Goal: Task Accomplishment & Management: Use online tool/utility

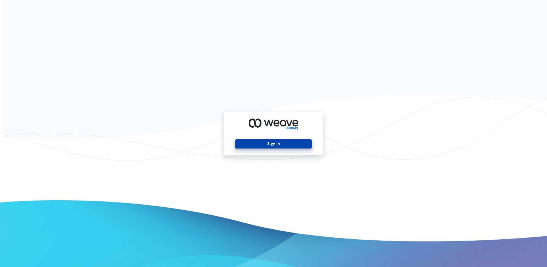
click at [241, 144] on button "Sign In" at bounding box center [273, 143] width 76 height 9
